Goal: Obtain resource: Obtain resource

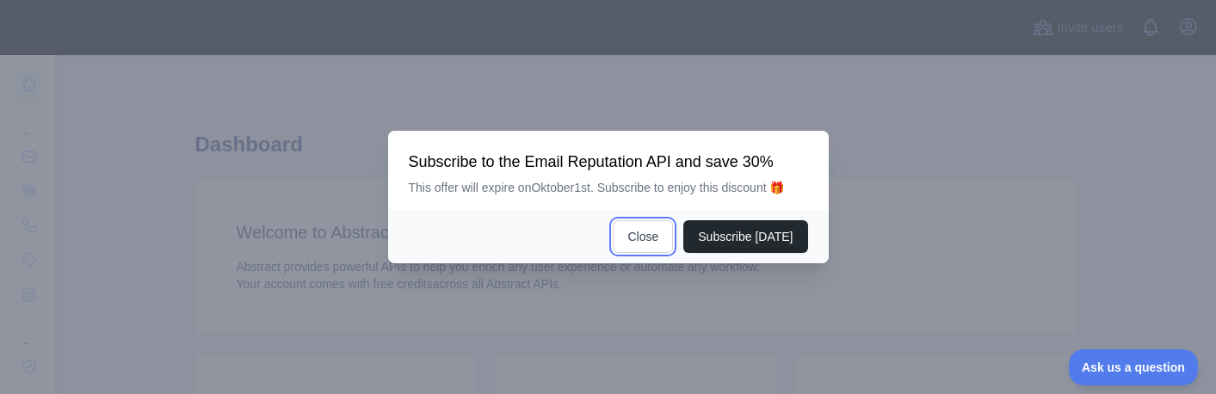
click at [650, 240] on button "Close" at bounding box center [643, 236] width 60 height 33
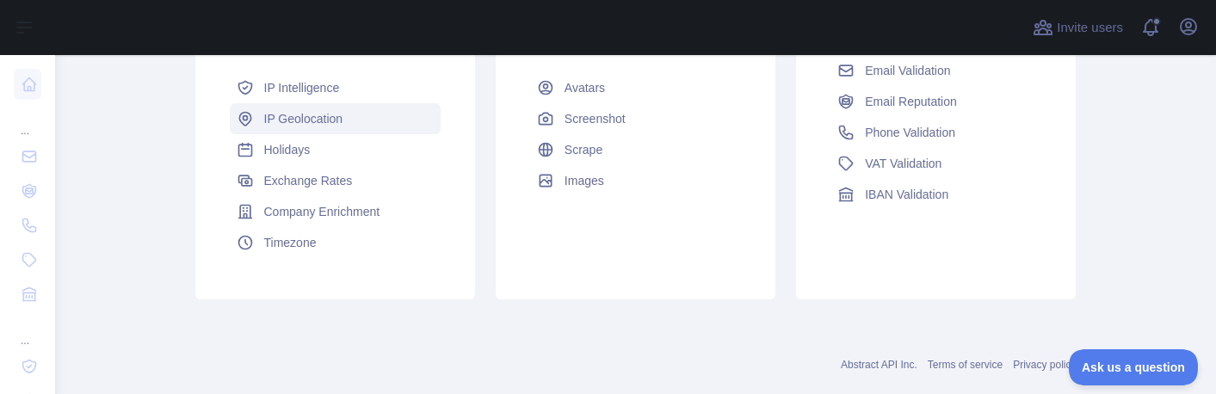
scroll to position [344, 0]
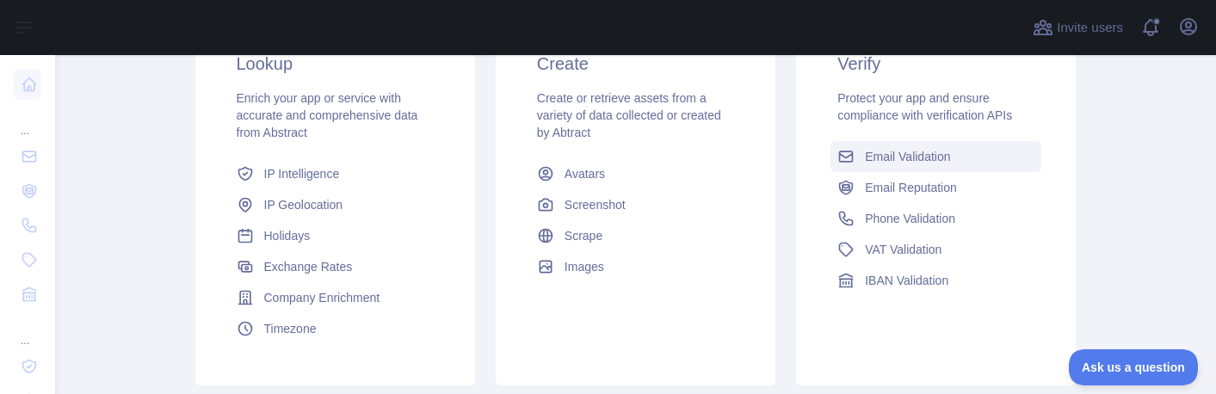
click at [887, 158] on span "Email Validation" at bounding box center [907, 156] width 85 height 17
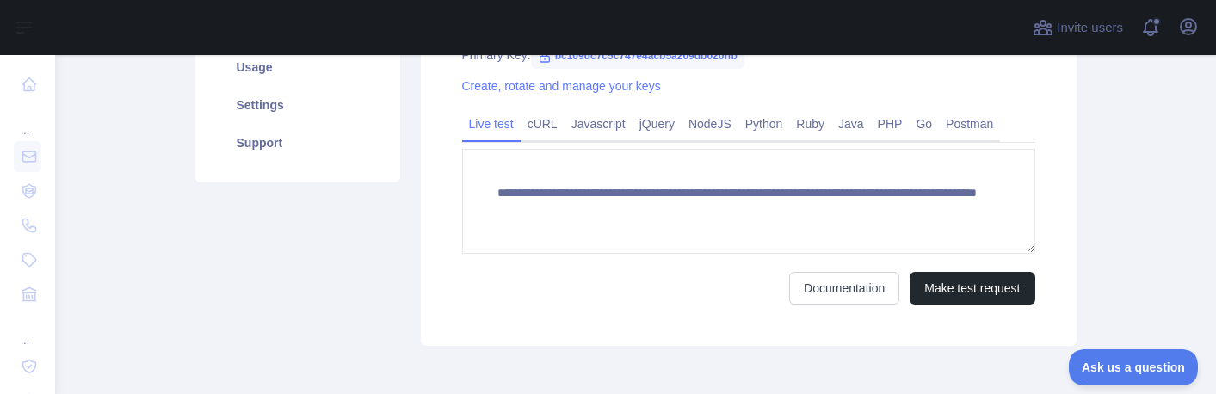
scroll to position [324, 0]
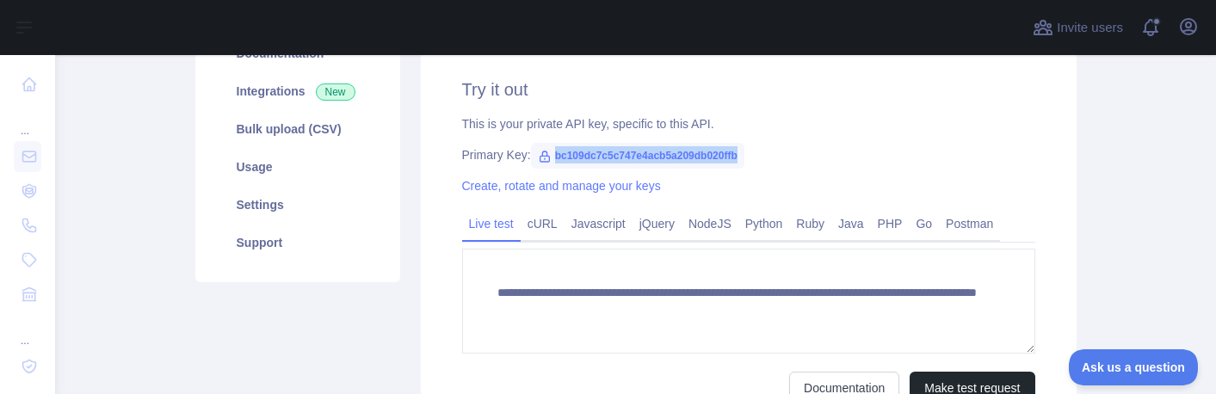
drag, startPoint x: 546, startPoint y: 159, endPoint x: 725, endPoint y: 158, distance: 179.0
click at [725, 158] on span "bc109dc7c5c747e4acb5a209db020ffb" at bounding box center [637, 156] width 213 height 26
copy span "bc109dc7c5c747e4acb5a209db020ffb"
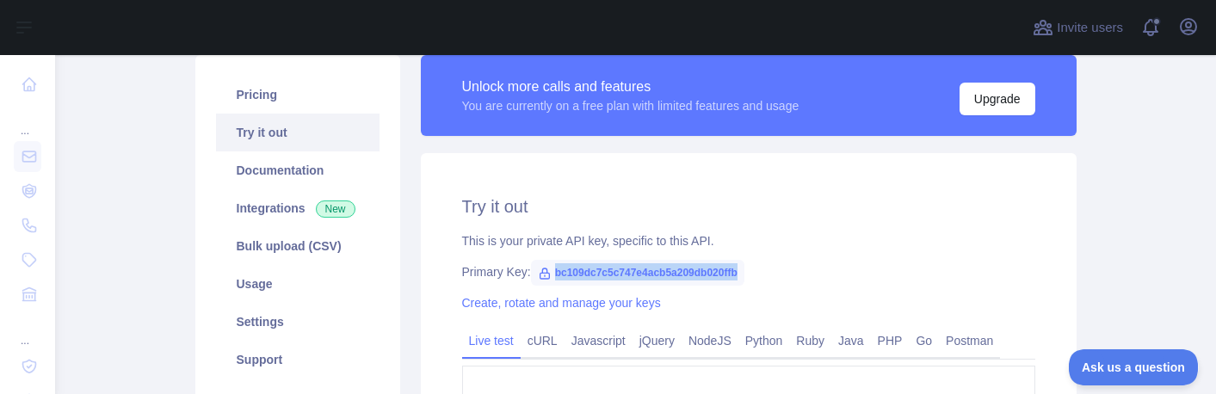
scroll to position [238, 0]
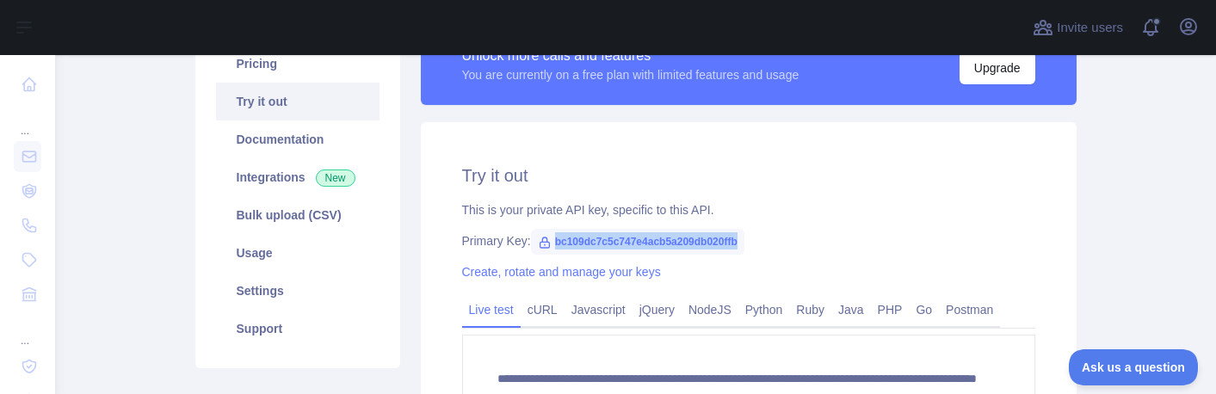
click at [538, 244] on icon at bounding box center [545, 243] width 14 height 14
drag, startPoint x: 545, startPoint y: 242, endPoint x: 726, endPoint y: 250, distance: 181.8
click at [726, 250] on span "bc109dc7c5c747e4acb5a209db020ffb" at bounding box center [637, 242] width 213 height 26
copy span "bc109dc7c5c747e4acb5a209db020ffb"
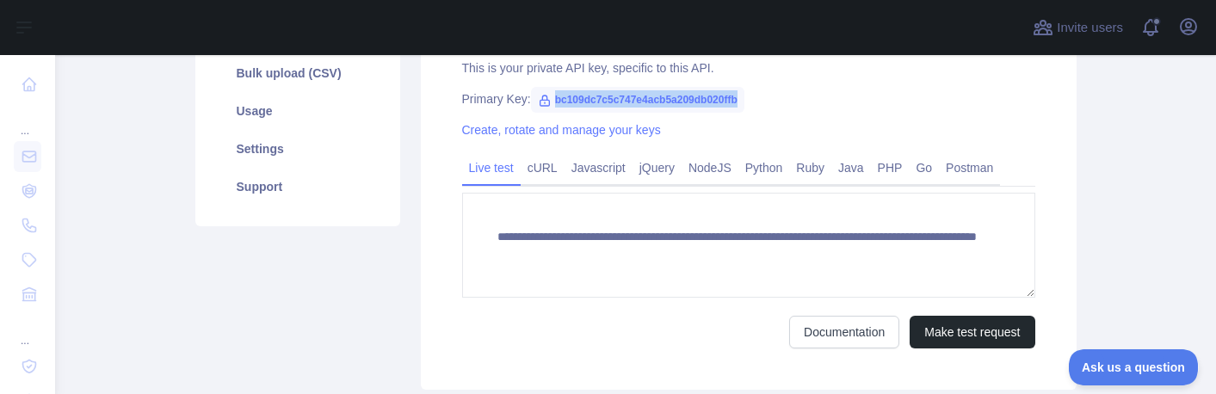
scroll to position [410, 0]
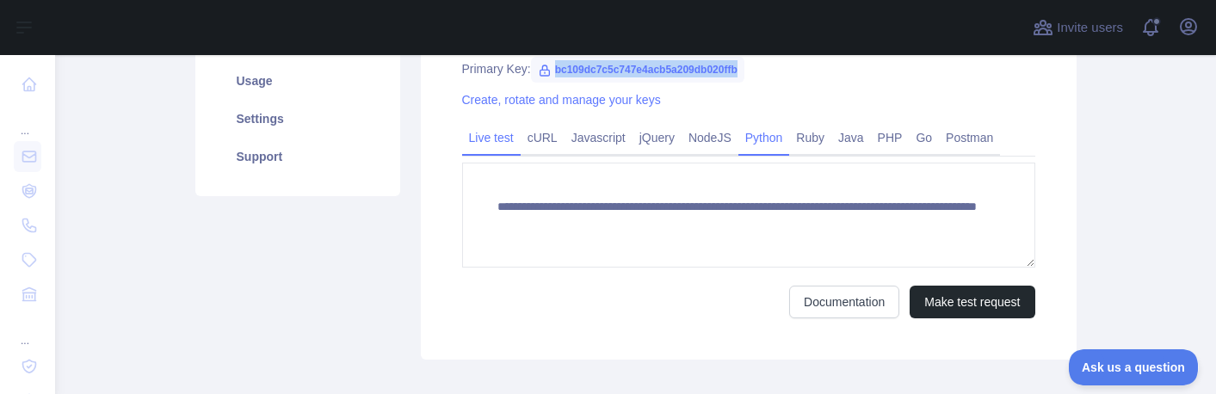
click at [739, 143] on link "Python" at bounding box center [765, 138] width 52 height 28
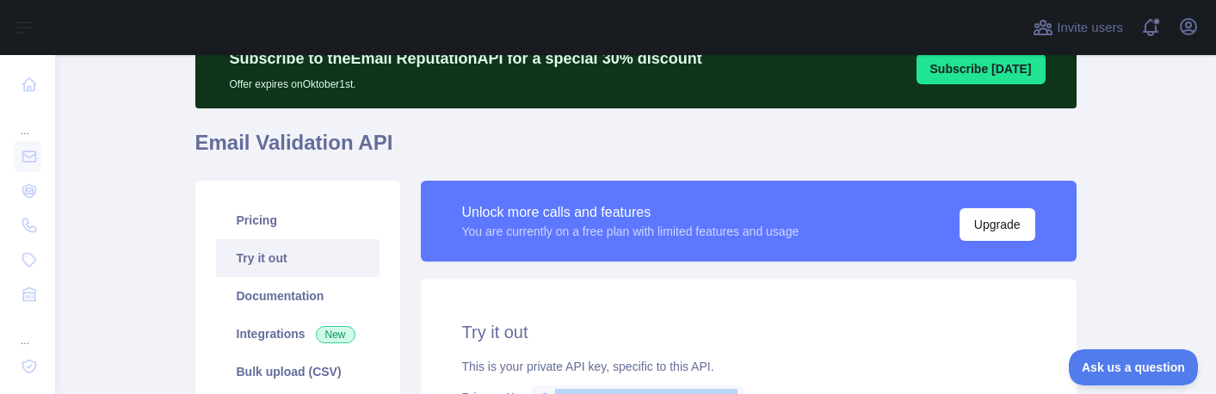
scroll to position [65, 0]
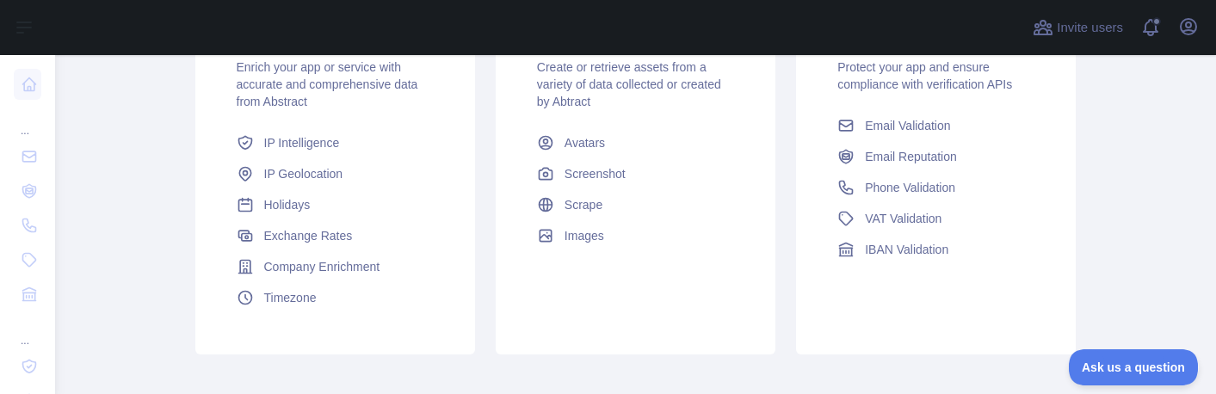
scroll to position [344, 0]
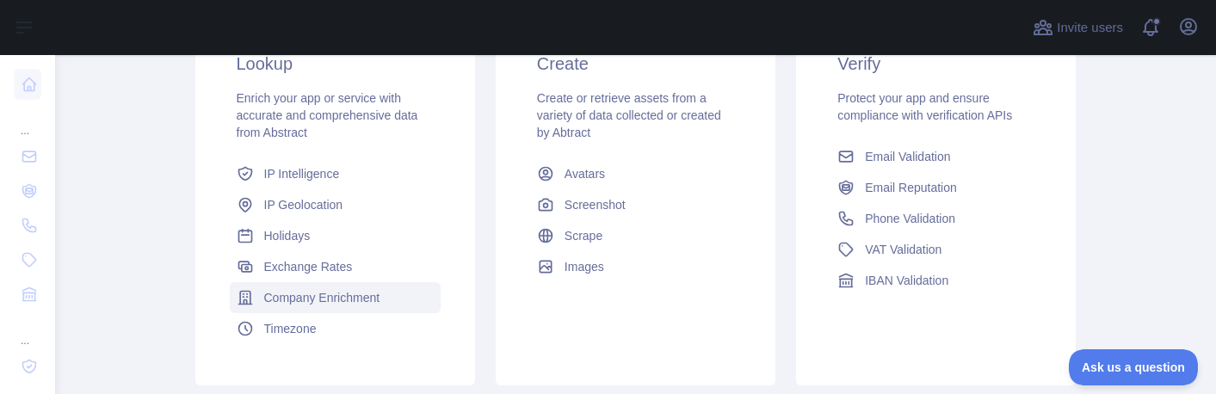
click at [363, 294] on span "Company Enrichment" at bounding box center [322, 297] width 116 height 17
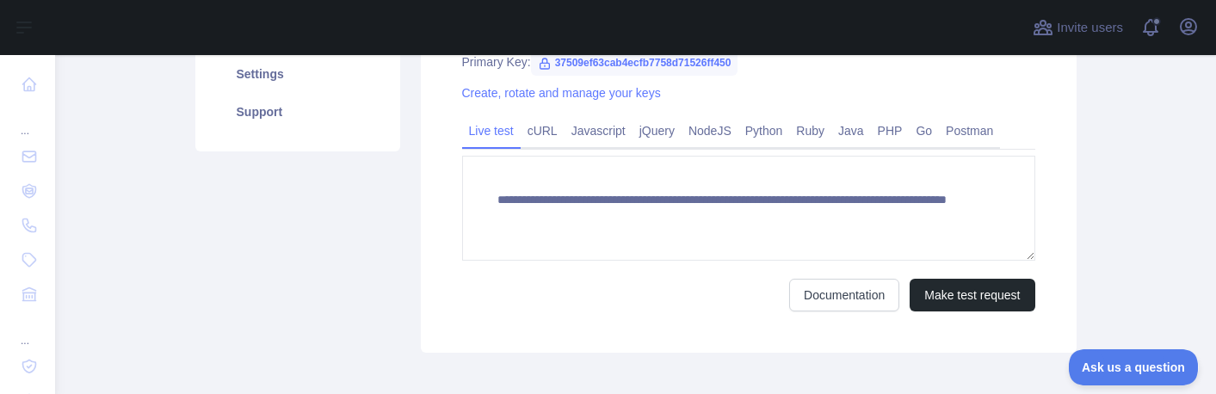
scroll to position [331, 0]
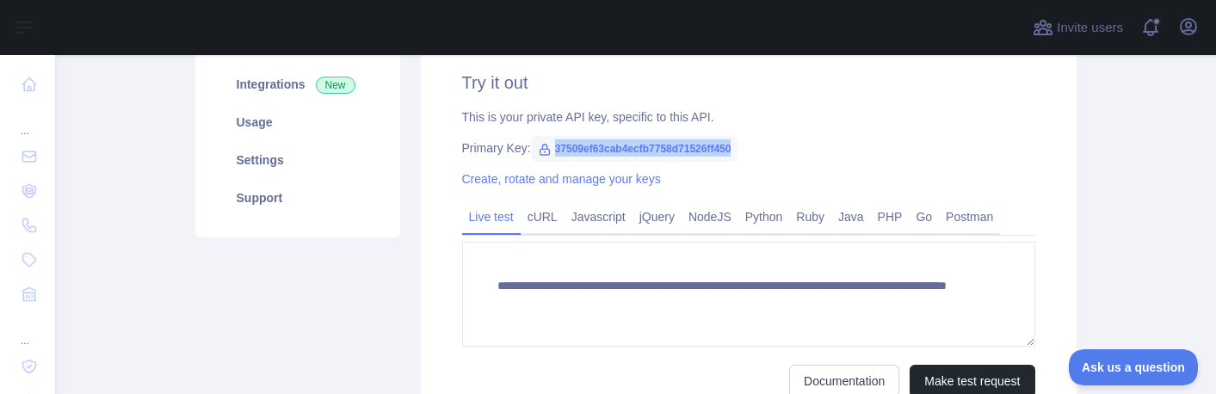
drag, startPoint x: 546, startPoint y: 145, endPoint x: 723, endPoint y: 145, distance: 177.3
click at [723, 145] on span "37509ef63cab4ecfb7758d71526ff450" at bounding box center [634, 149] width 207 height 26
copy span "37509ef63cab4ecfb7758d71526ff450"
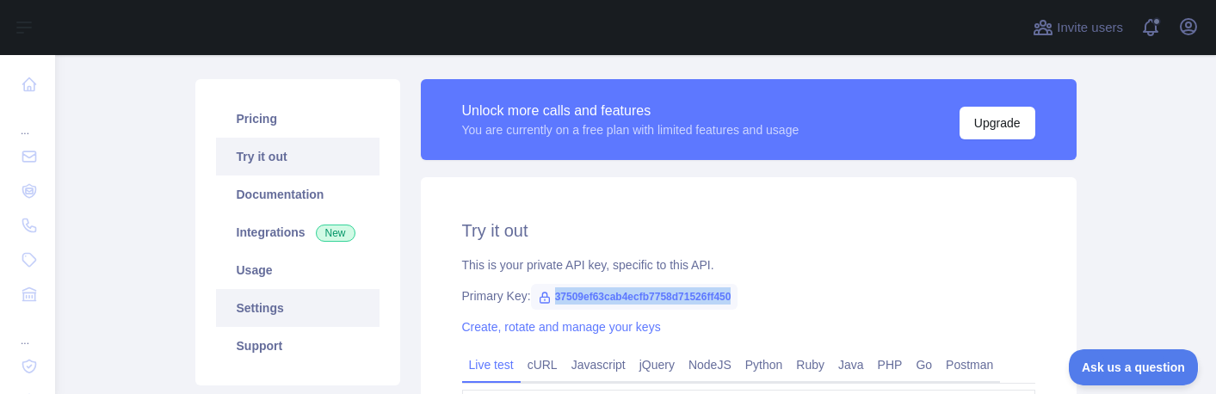
scroll to position [158, 0]
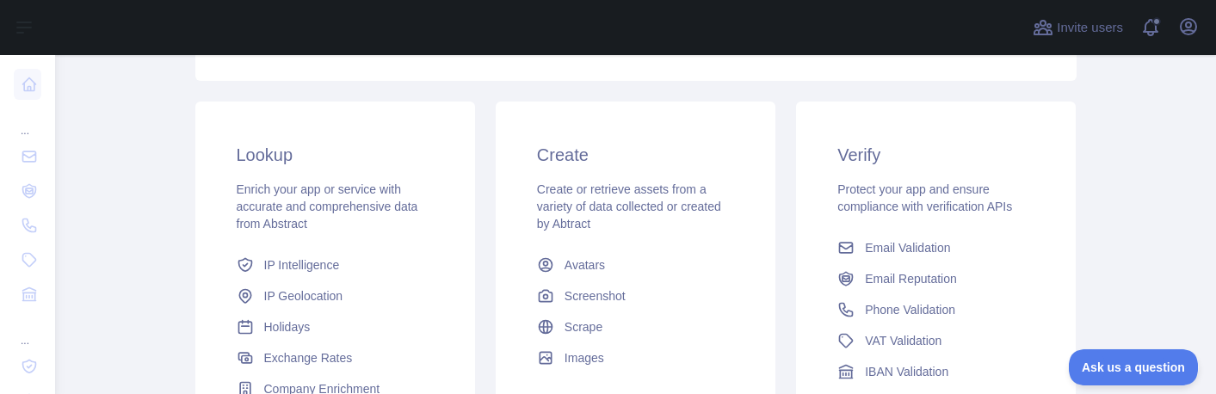
scroll to position [417, 0]
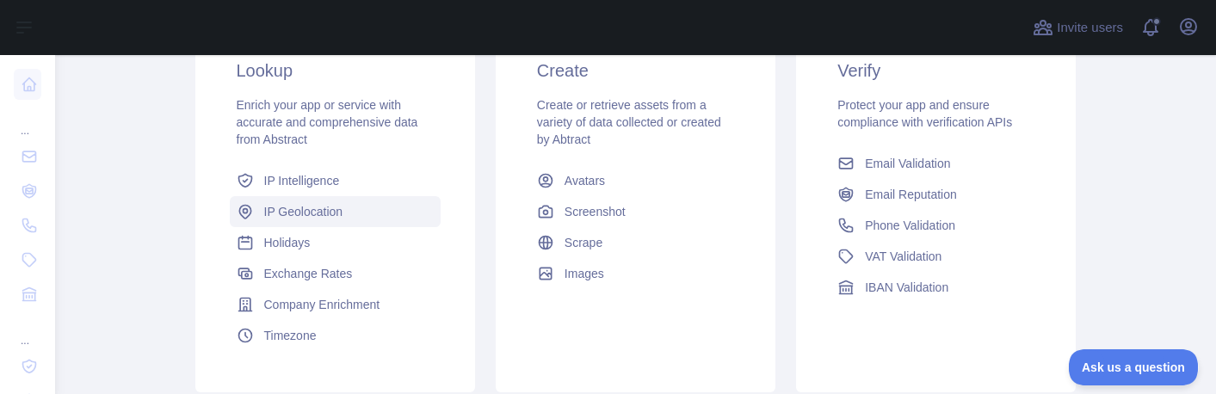
click at [319, 214] on span "IP Geolocation" at bounding box center [303, 211] width 79 height 17
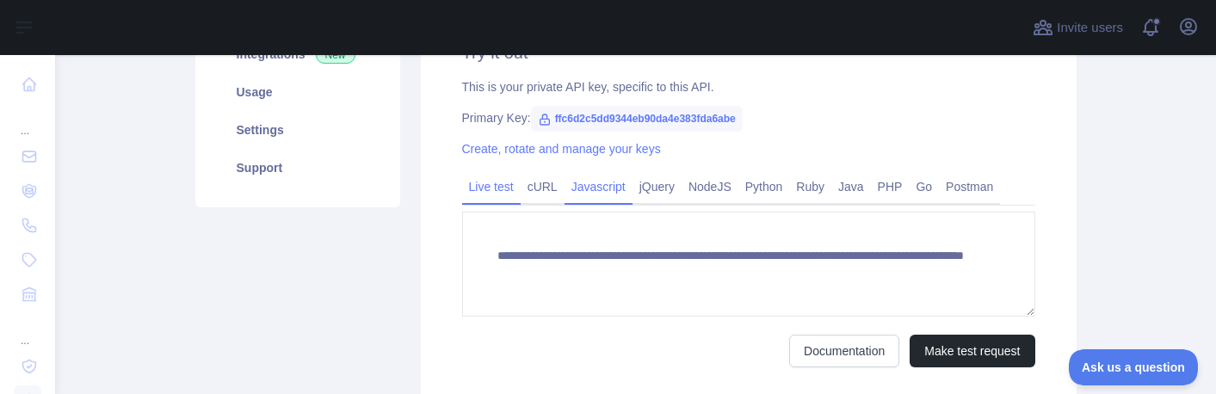
scroll to position [331, 0]
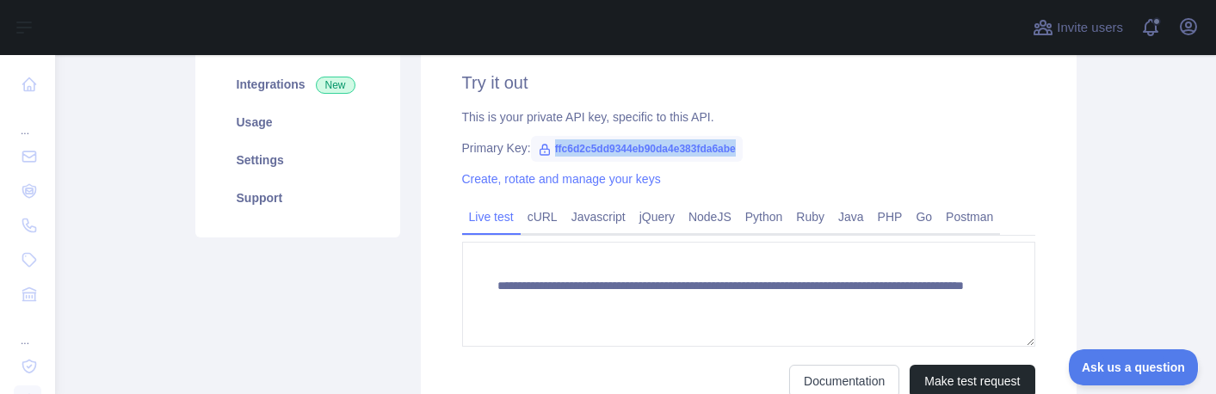
drag, startPoint x: 543, startPoint y: 148, endPoint x: 748, endPoint y: 141, distance: 205.0
click at [748, 141] on div "Primary Key: ffc6d2c5dd9344eb90da4e383fda6abe" at bounding box center [748, 147] width 573 height 17
copy span "ffc6d2c5dd9344eb90da4e383fda6abe"
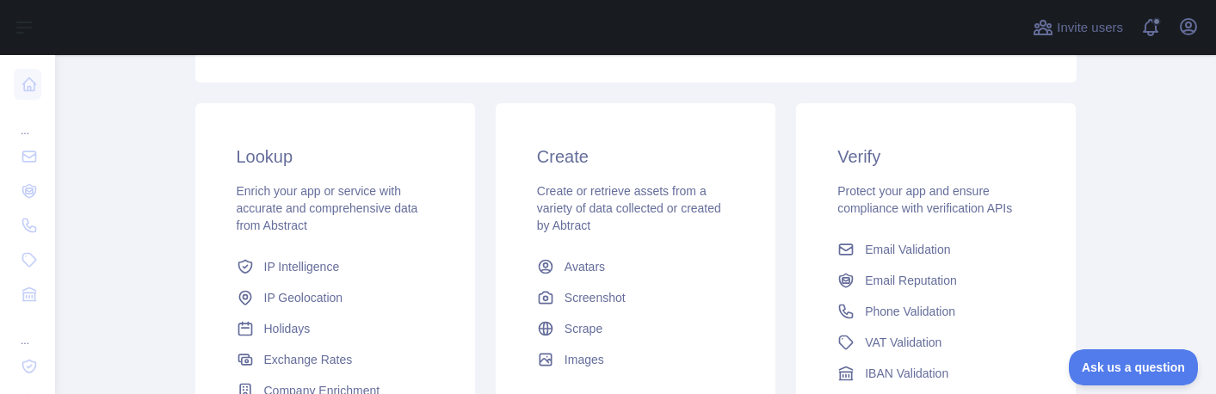
scroll to position [417, 0]
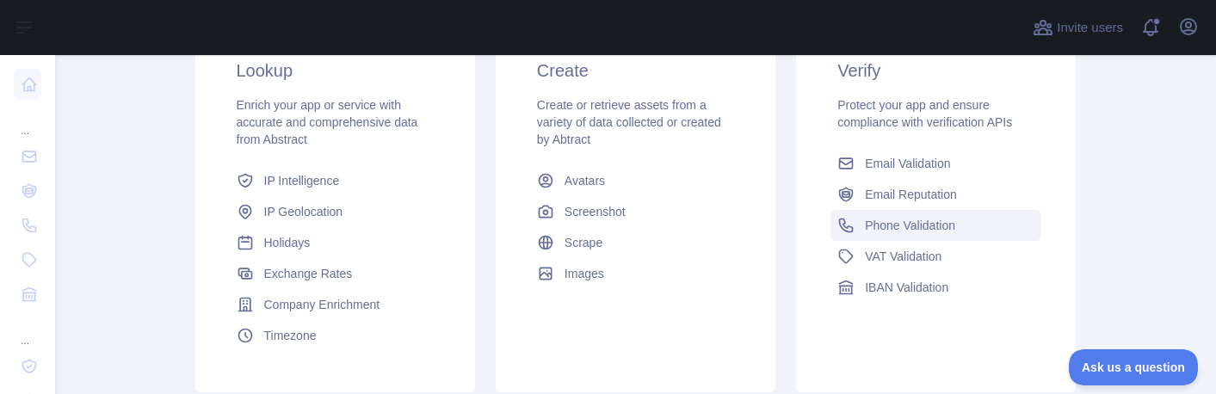
click at [865, 226] on span "Phone Validation" at bounding box center [910, 225] width 90 height 17
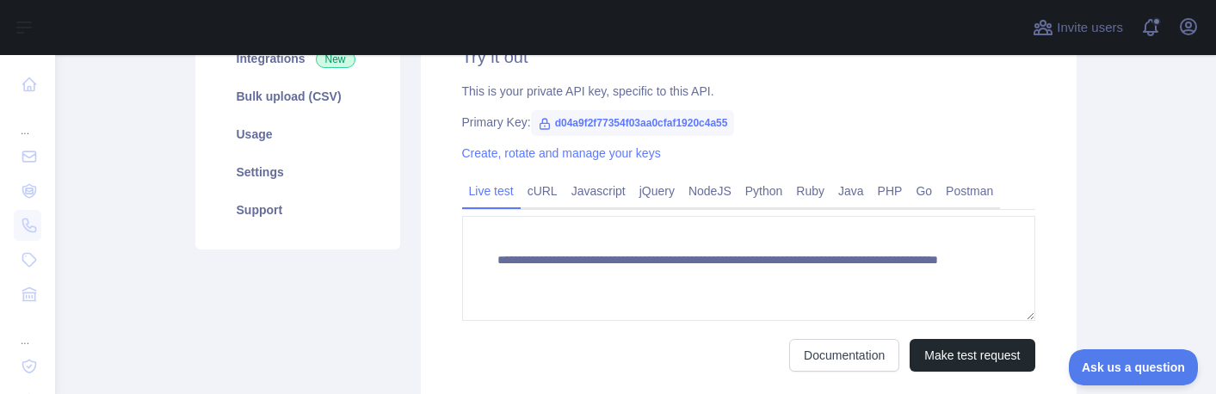
scroll to position [331, 0]
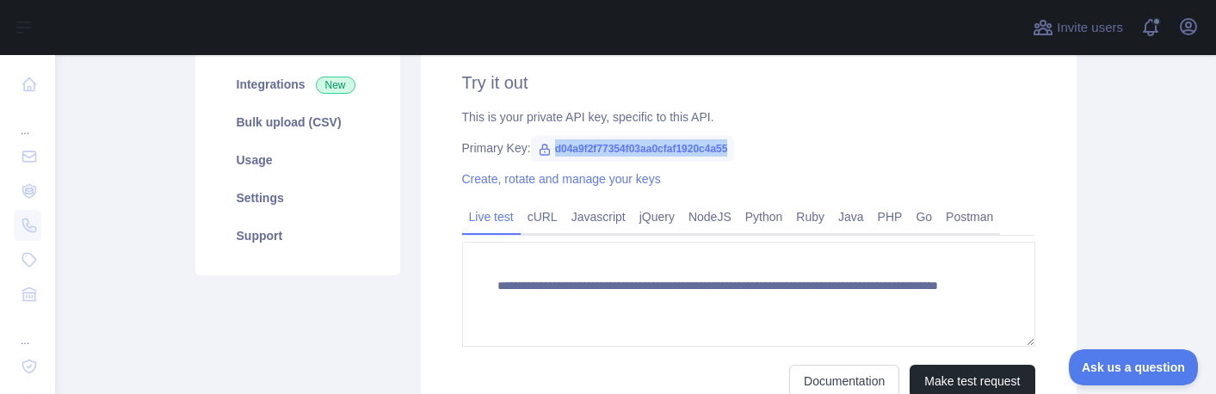
drag, startPoint x: 545, startPoint y: 148, endPoint x: 724, endPoint y: 152, distance: 179.1
click at [724, 152] on span "d04a9f2f77354f03aa0cfaf1920c4a55" at bounding box center [633, 149] width 204 height 26
copy span "d04a9f2f77354f03aa0cfaf1920c4a55"
